Goal: Complete application form

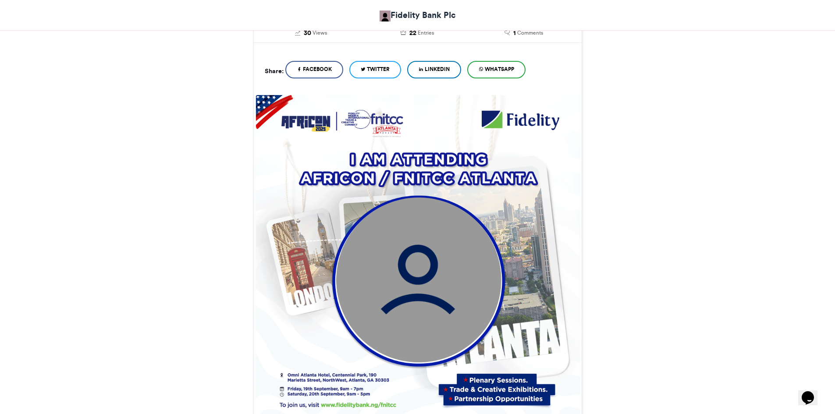
click at [418, 263] on img at bounding box center [418, 279] width 165 height 165
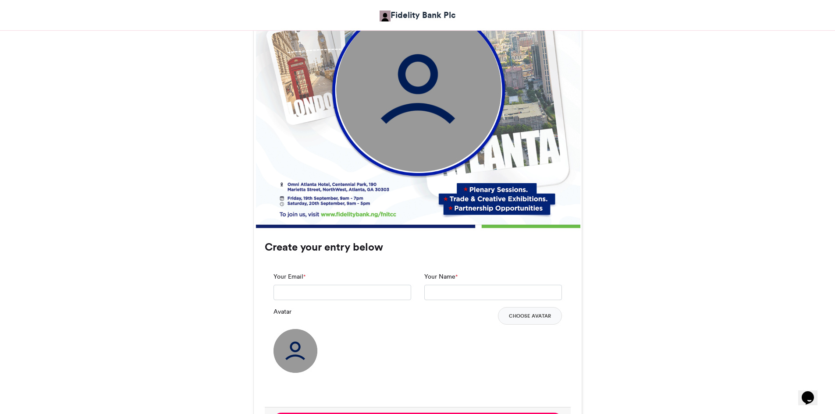
scroll to position [439, 0]
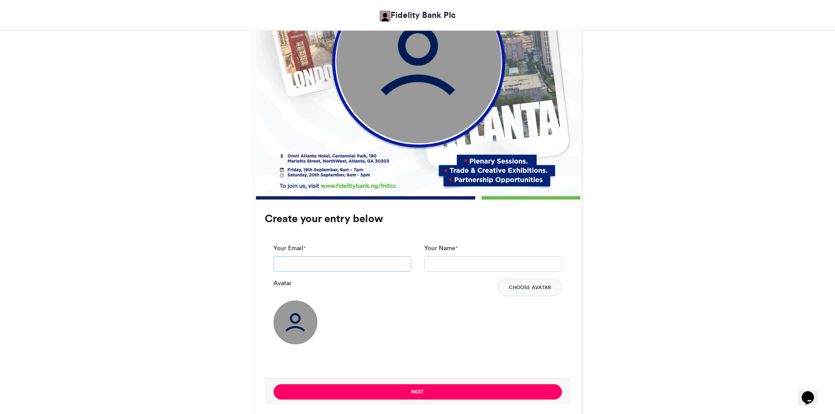
click at [294, 262] on input "Your Email *" at bounding box center [343, 265] width 138 height 16
type input "**********"
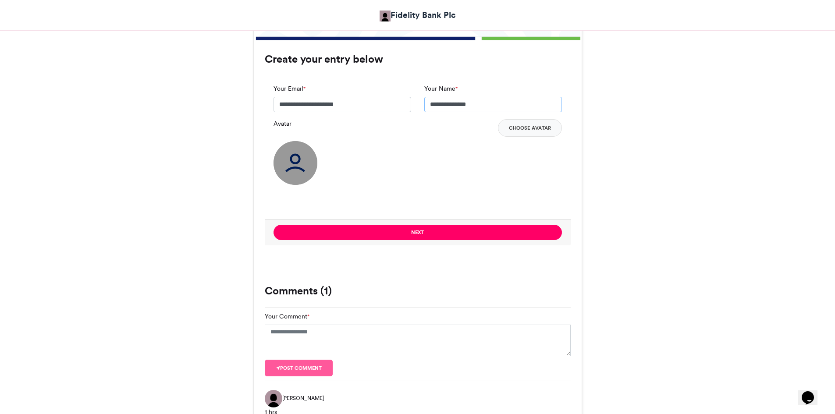
scroll to position [570, 0]
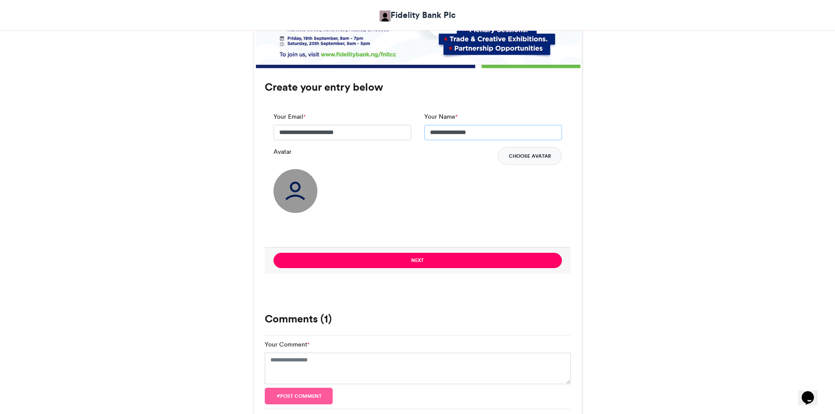
type input "**********"
click at [530, 155] on button "Choose Avatar" at bounding box center [530, 156] width 64 height 18
click at [316, 187] on img at bounding box center [296, 191] width 44 height 44
click at [536, 155] on button "Choose Avatar" at bounding box center [530, 156] width 64 height 18
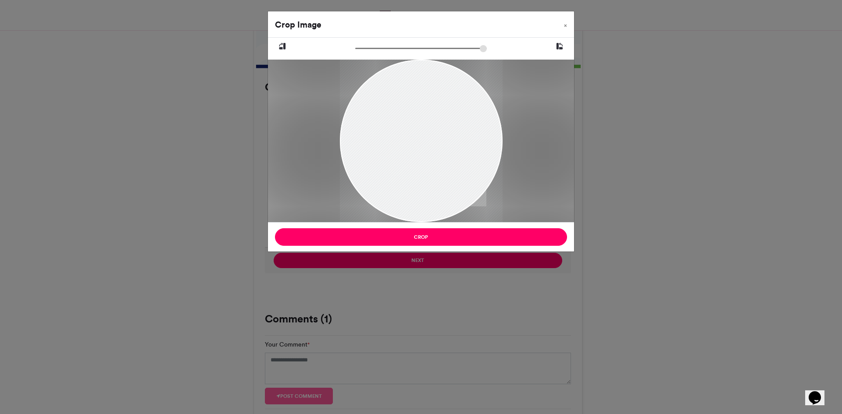
drag, startPoint x: 427, startPoint y: 194, endPoint x: 418, endPoint y: 188, distance: 10.7
click at [405, 197] on div at bounding box center [421, 141] width 163 height 163
drag, startPoint x: 426, startPoint y: 135, endPoint x: 471, endPoint y: 144, distance: 46.4
click at [471, 144] on div at bounding box center [421, 141] width 163 height 163
drag, startPoint x: 438, startPoint y: 119, endPoint x: 412, endPoint y: 127, distance: 27.1
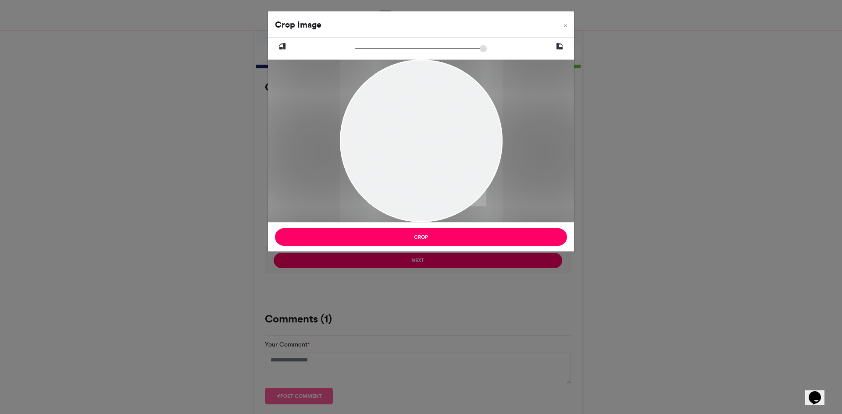
click at [412, 127] on div at bounding box center [421, 141] width 163 height 163
type input "******"
drag, startPoint x: 363, startPoint y: 48, endPoint x: 348, endPoint y: 64, distance: 21.4
click at [355, 53] on input "zoom" at bounding box center [421, 48] width 132 height 8
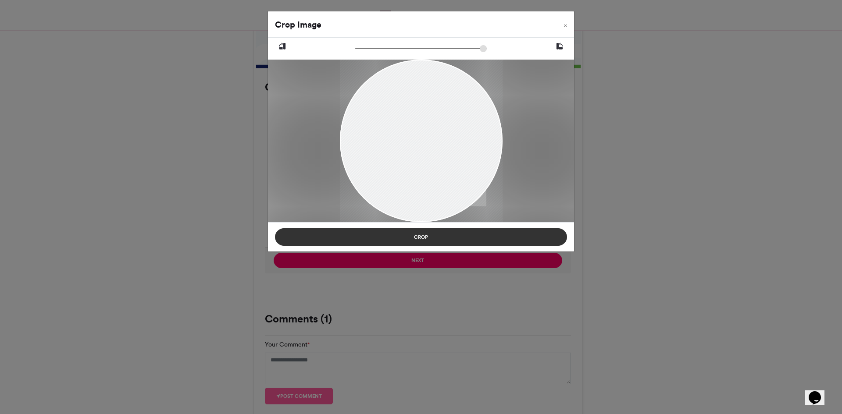
click at [423, 239] on button "Crop" at bounding box center [421, 237] width 292 height 18
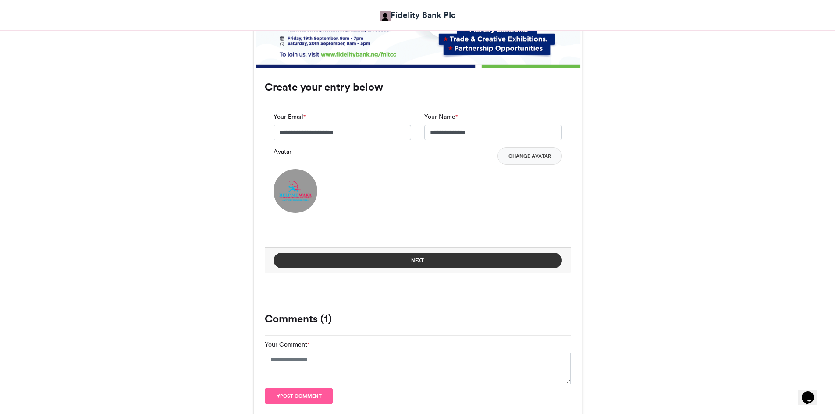
click at [430, 259] on button "Next" at bounding box center [418, 260] width 289 height 15
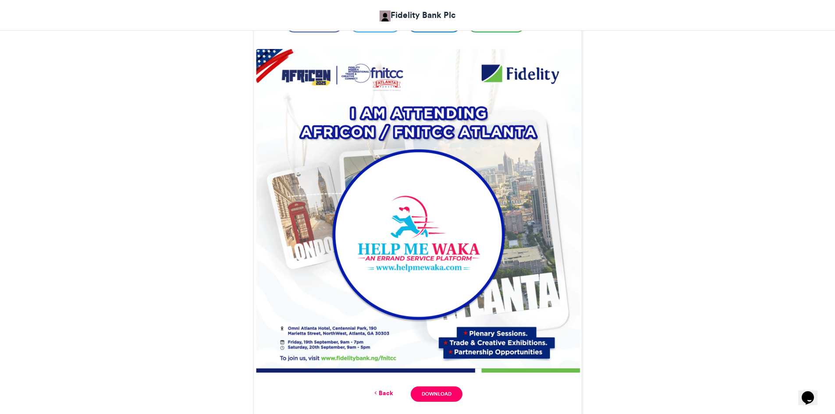
scroll to position [281, 0]
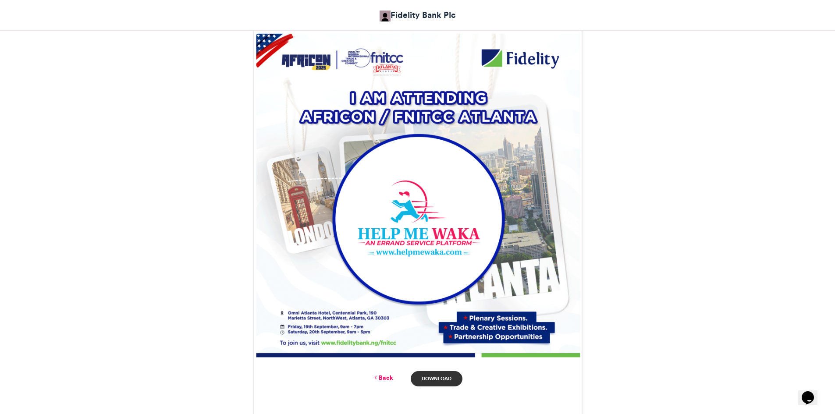
click at [440, 377] on link "Download" at bounding box center [436, 378] width 51 height 15
click at [435, 381] on link "Download" at bounding box center [436, 378] width 51 height 15
